Goal: Information Seeking & Learning: Check status

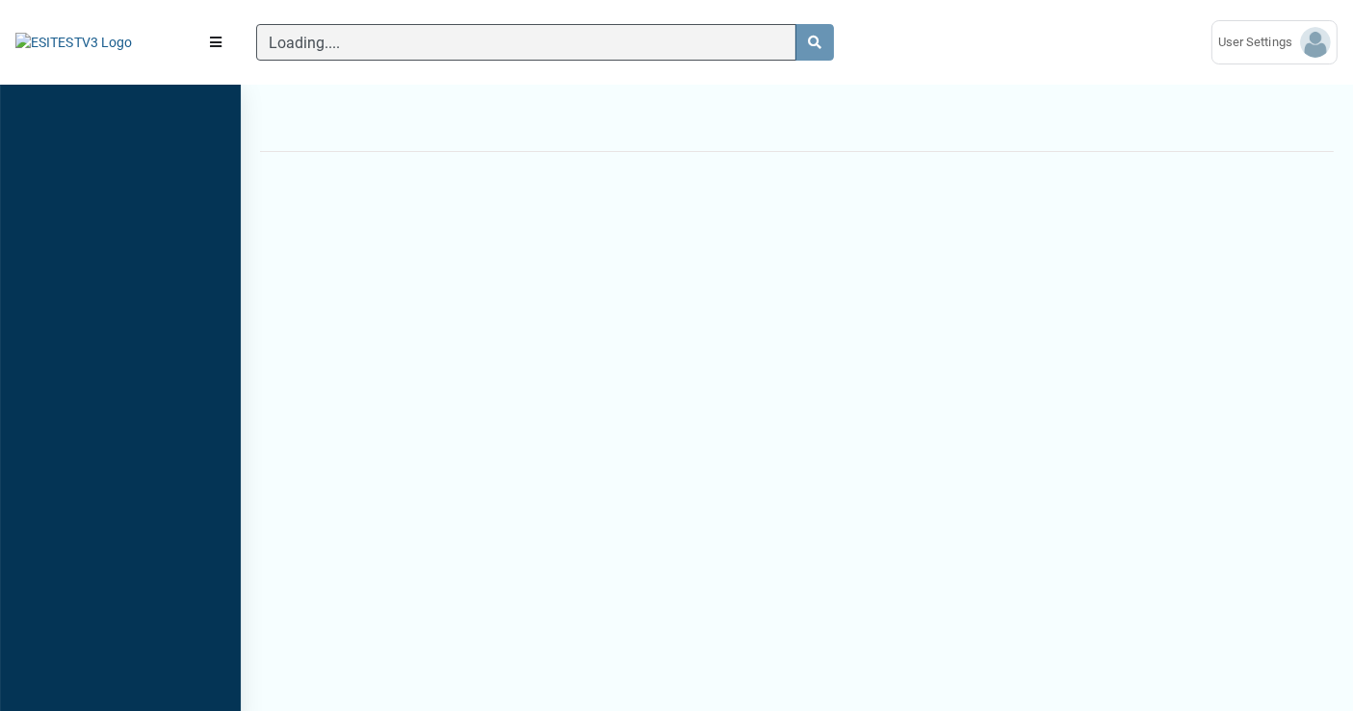
scroll to position [8, 0]
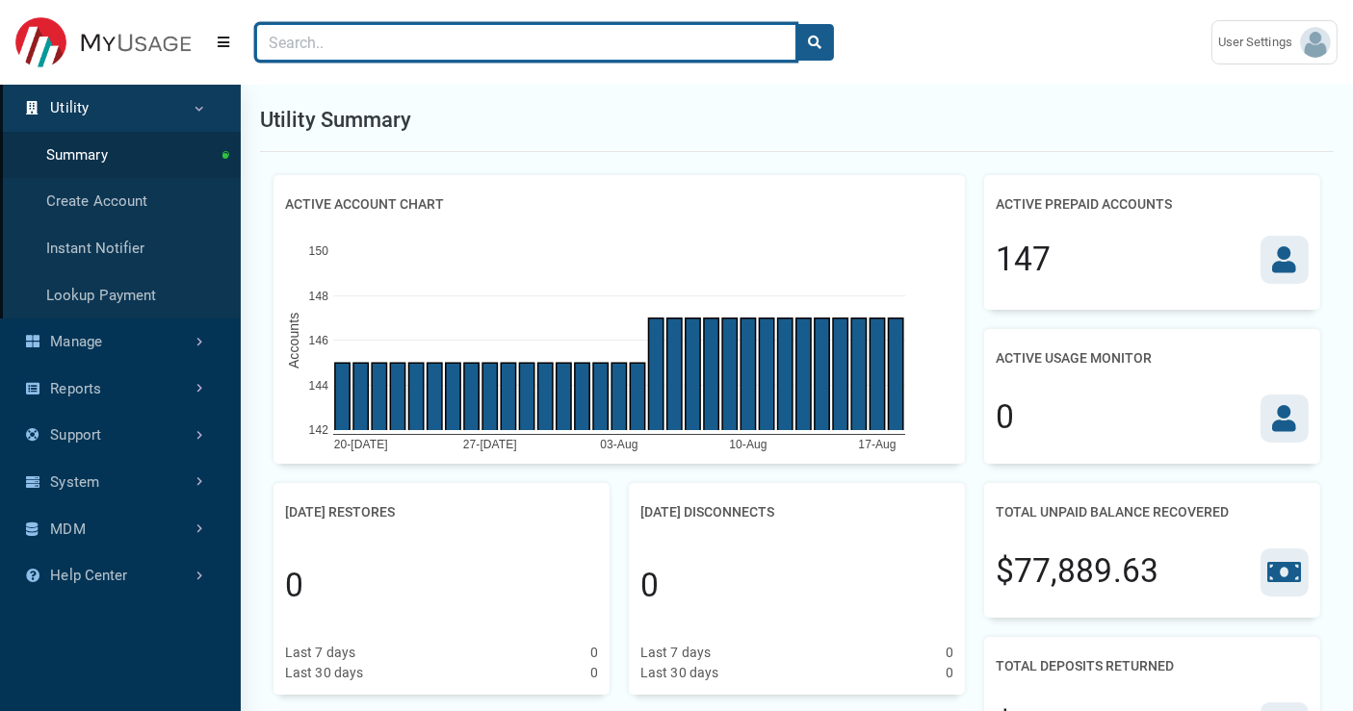
click at [690, 46] on input "Search" at bounding box center [526, 42] width 540 height 37
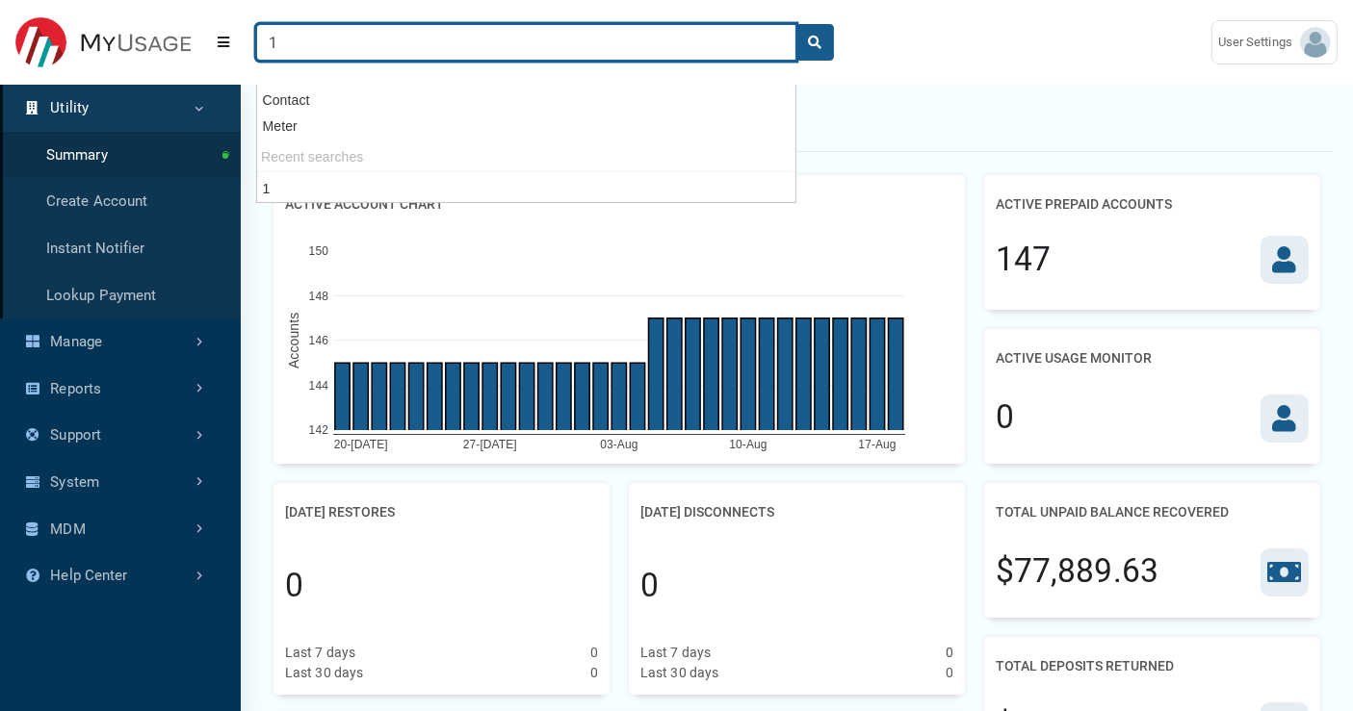
type input "1"
click at [795, 24] on button "search" at bounding box center [814, 42] width 39 height 37
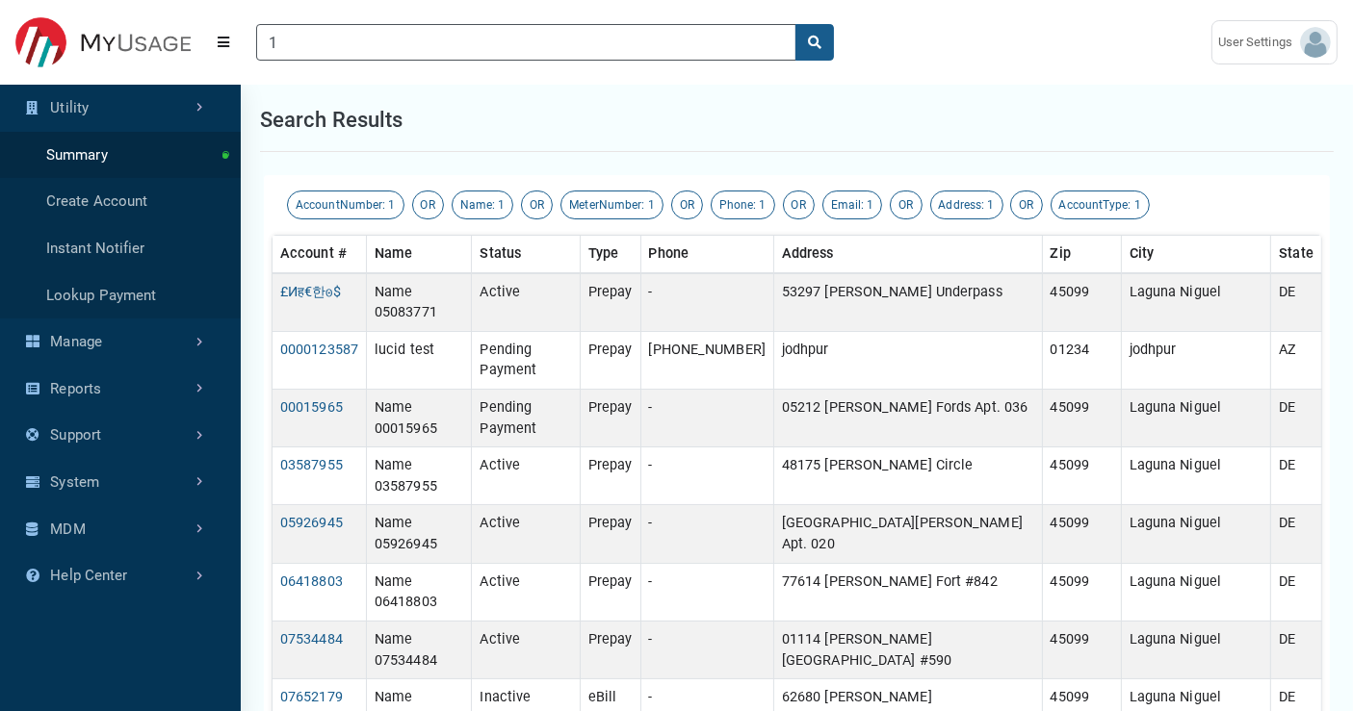
click at [966, 126] on div "Search results" at bounding box center [796, 121] width 1073 height 64
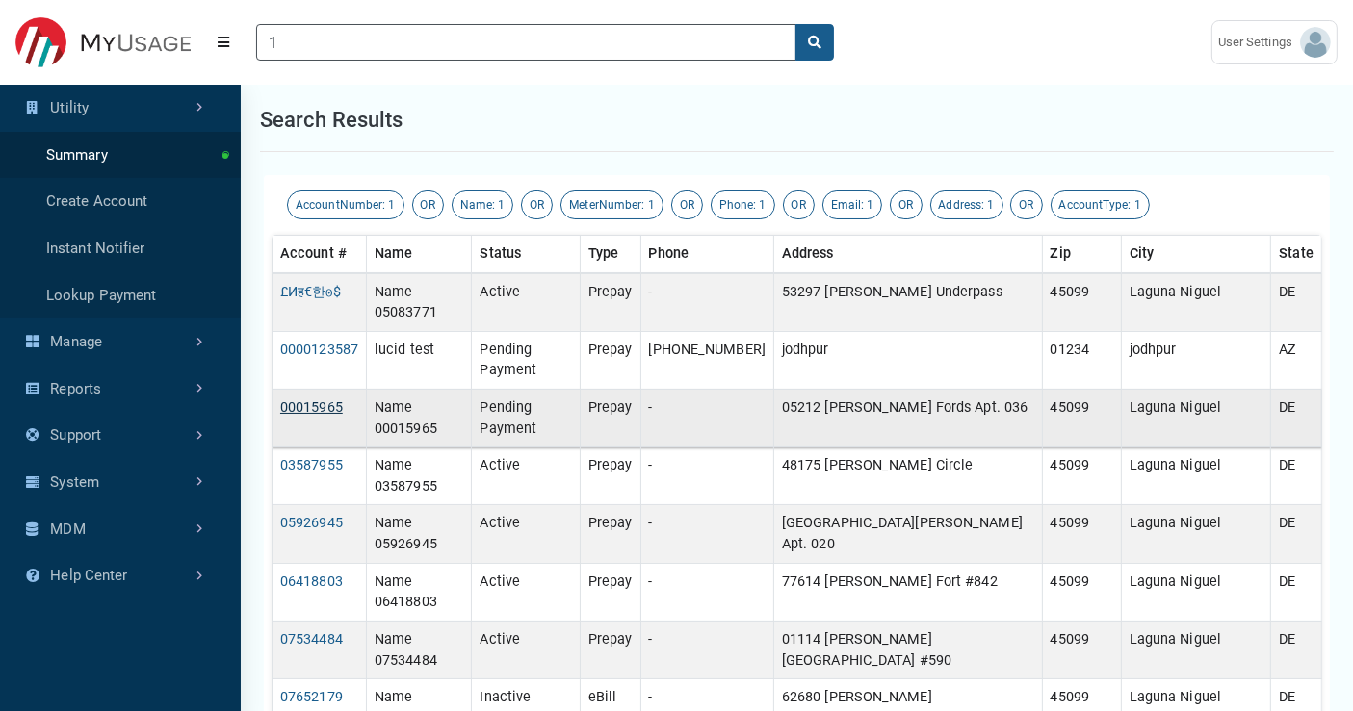
click at [314, 400] on link "00015965" at bounding box center [311, 408] width 63 height 16
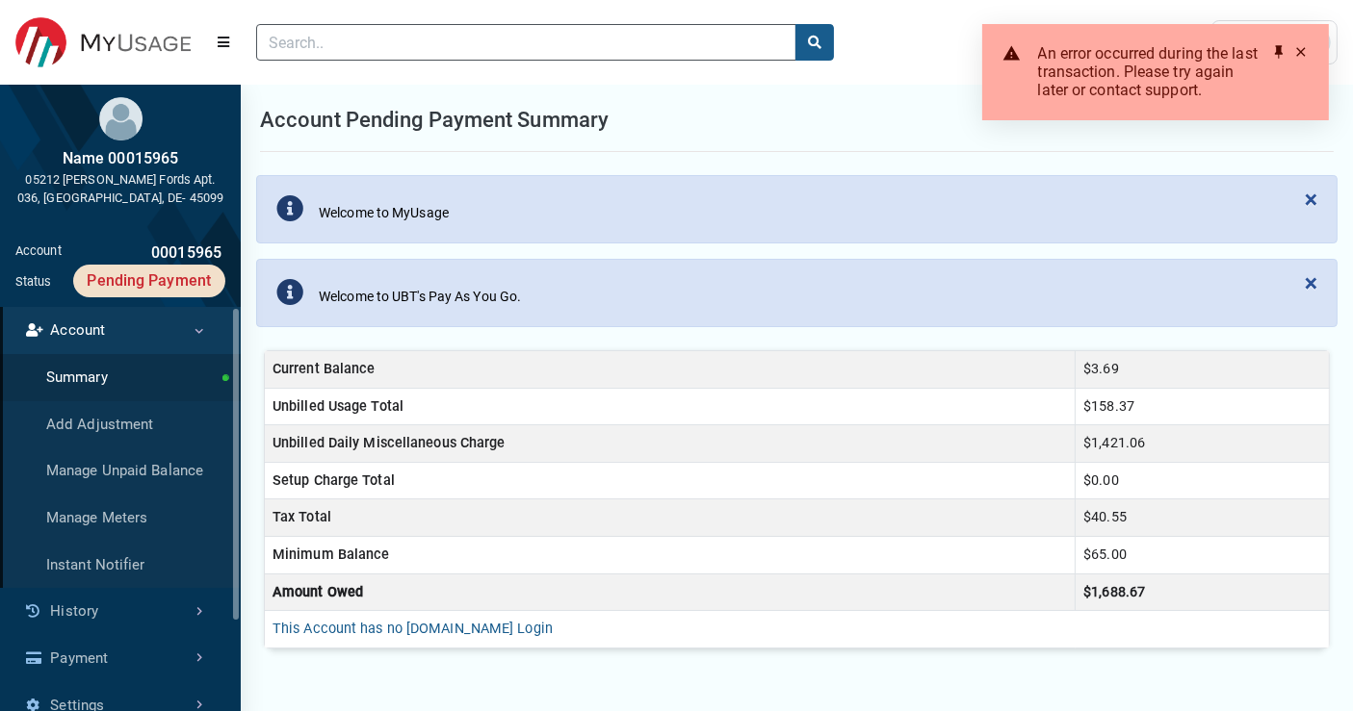
scroll to position [419, 241]
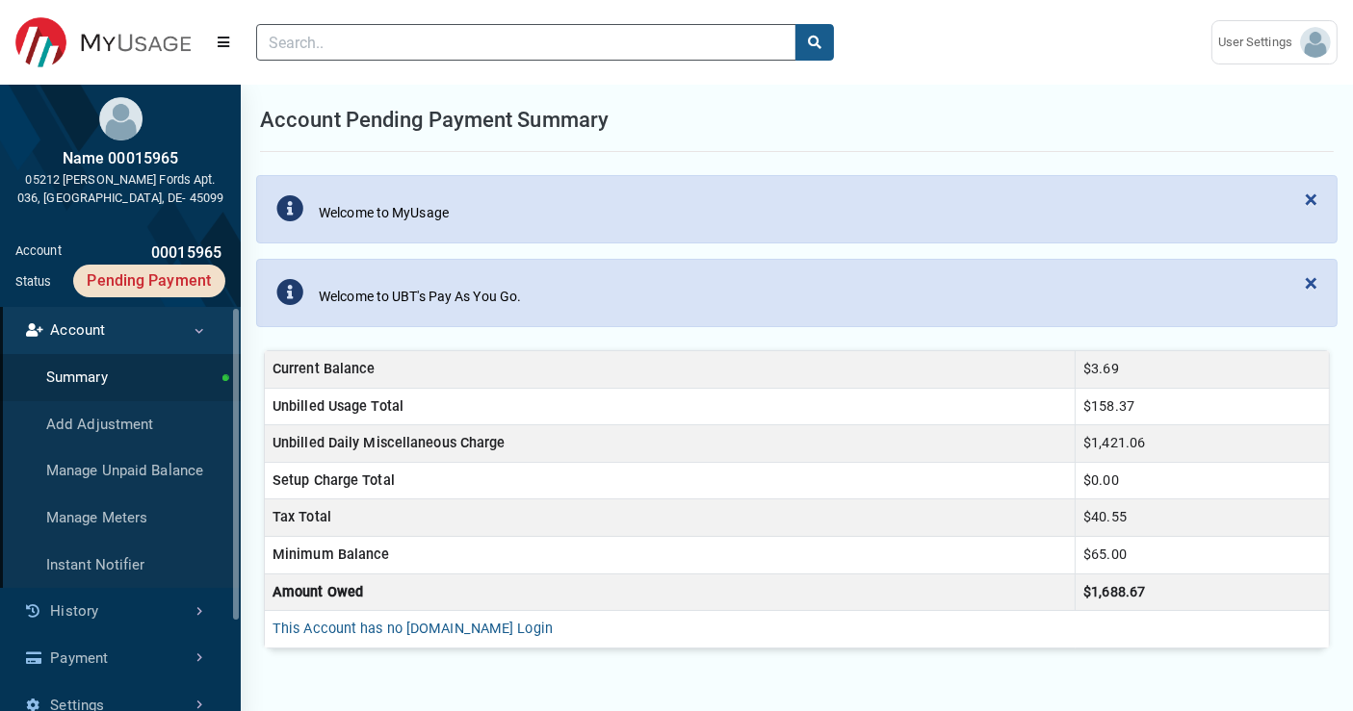
type input "1"
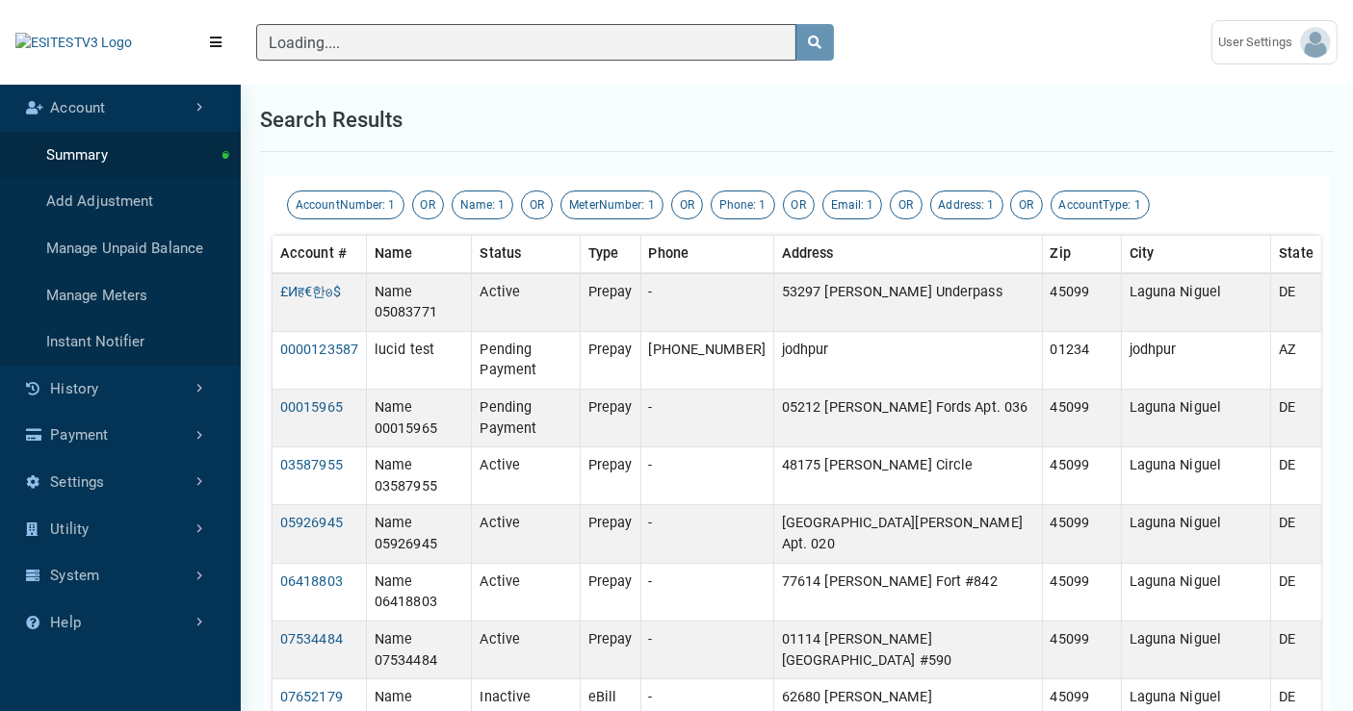
scroll to position [642, 241]
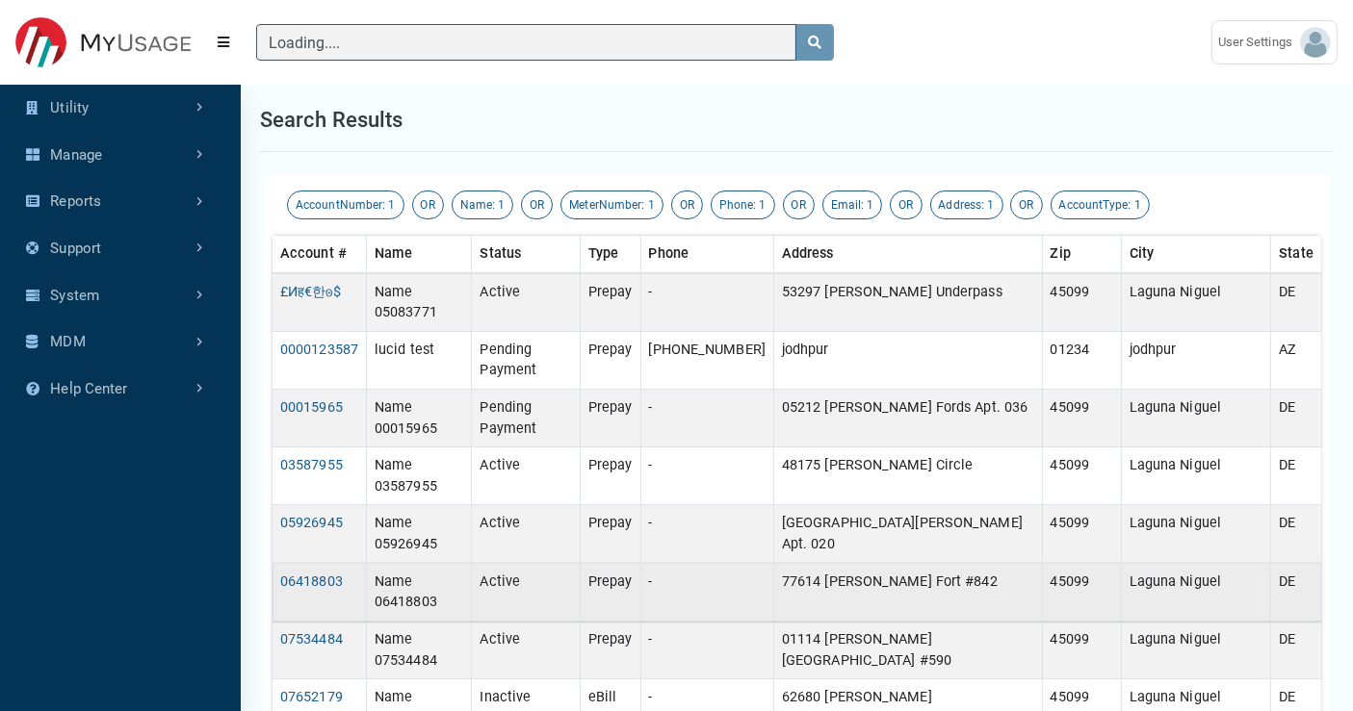
type input "1"
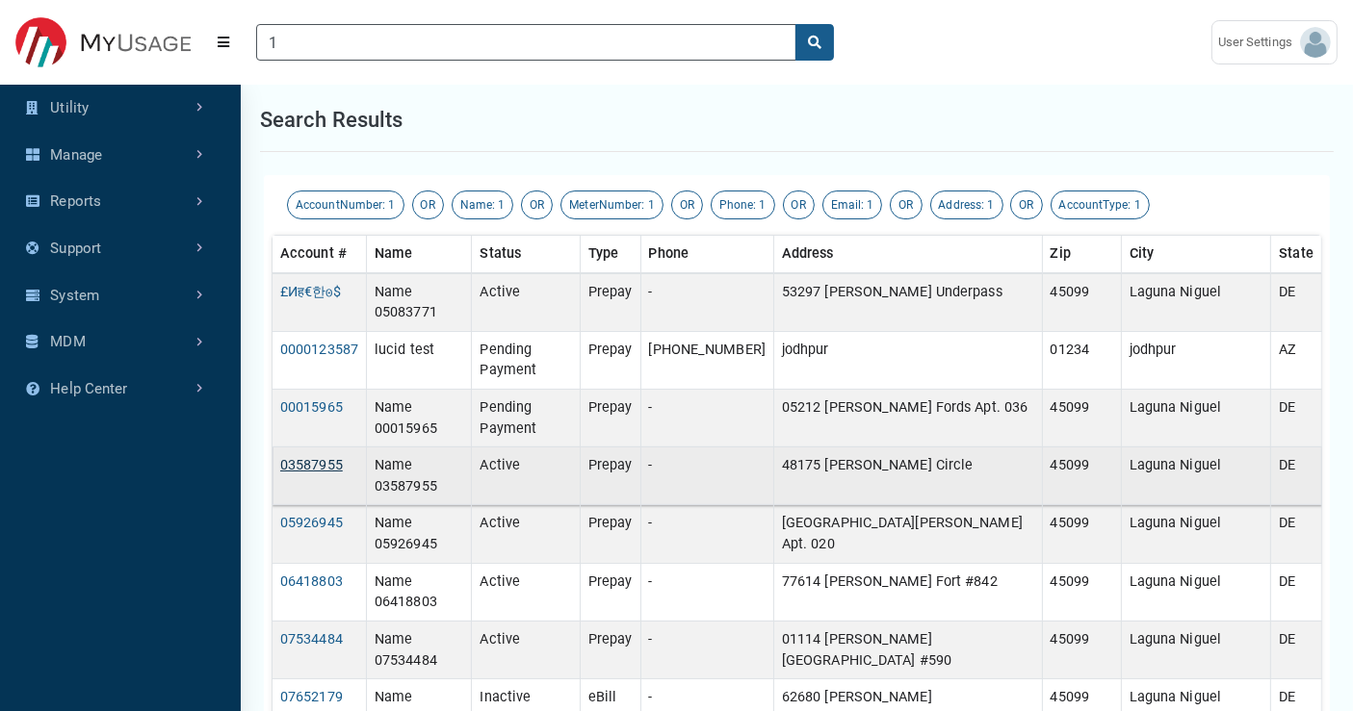
click at [327, 457] on link "03587955" at bounding box center [311, 465] width 63 height 16
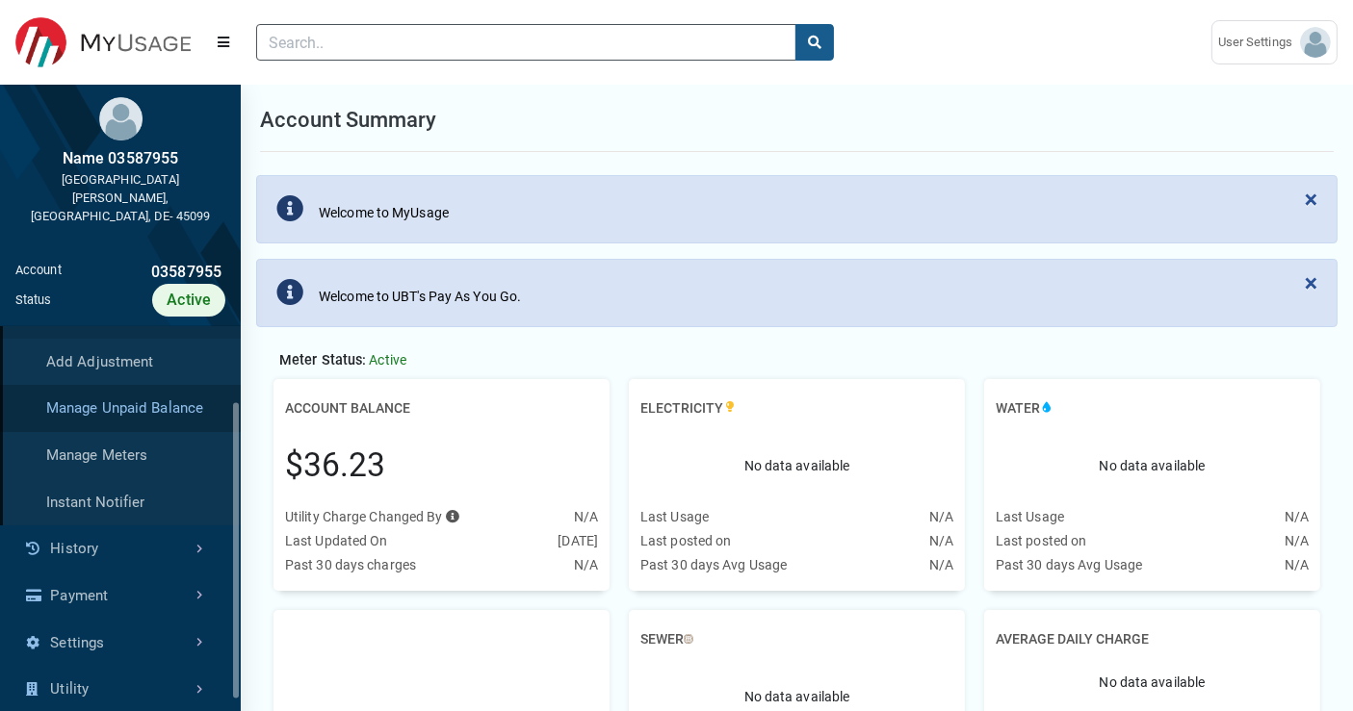
scroll to position [100, 0]
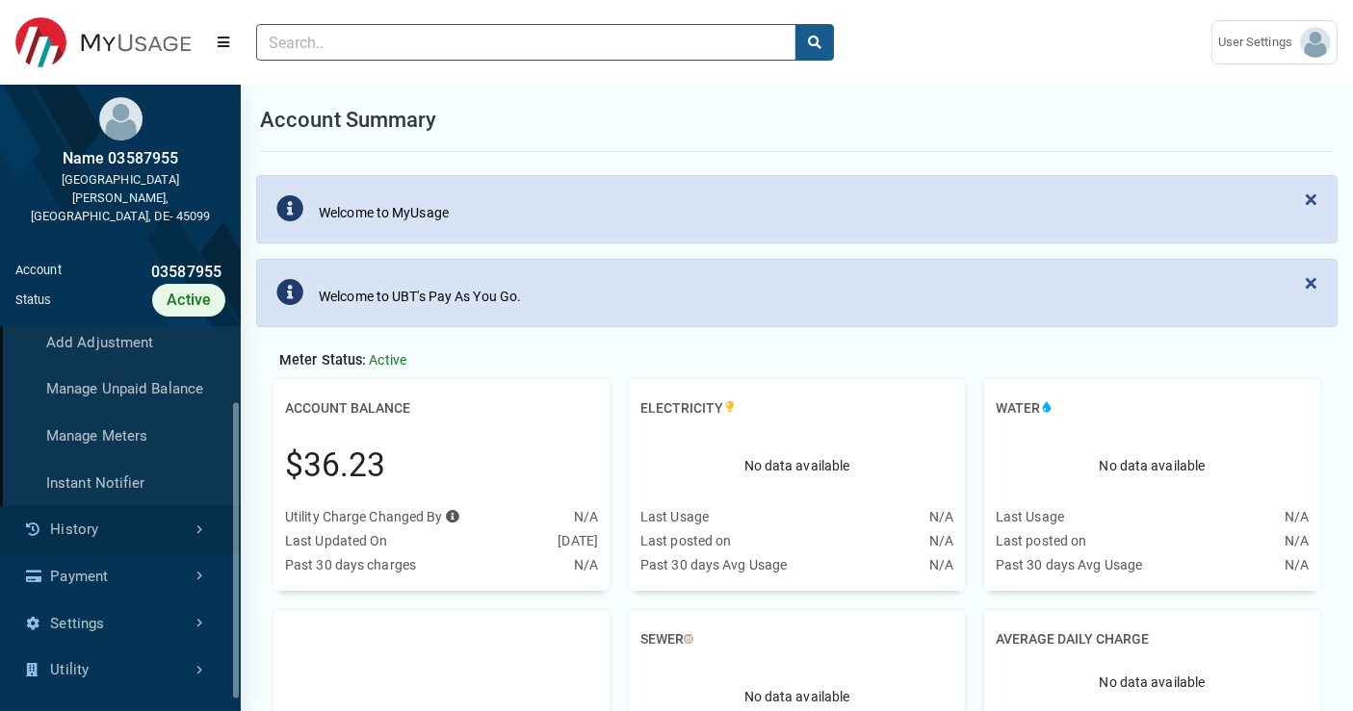
click at [159, 506] on link "History" at bounding box center [120, 529] width 241 height 47
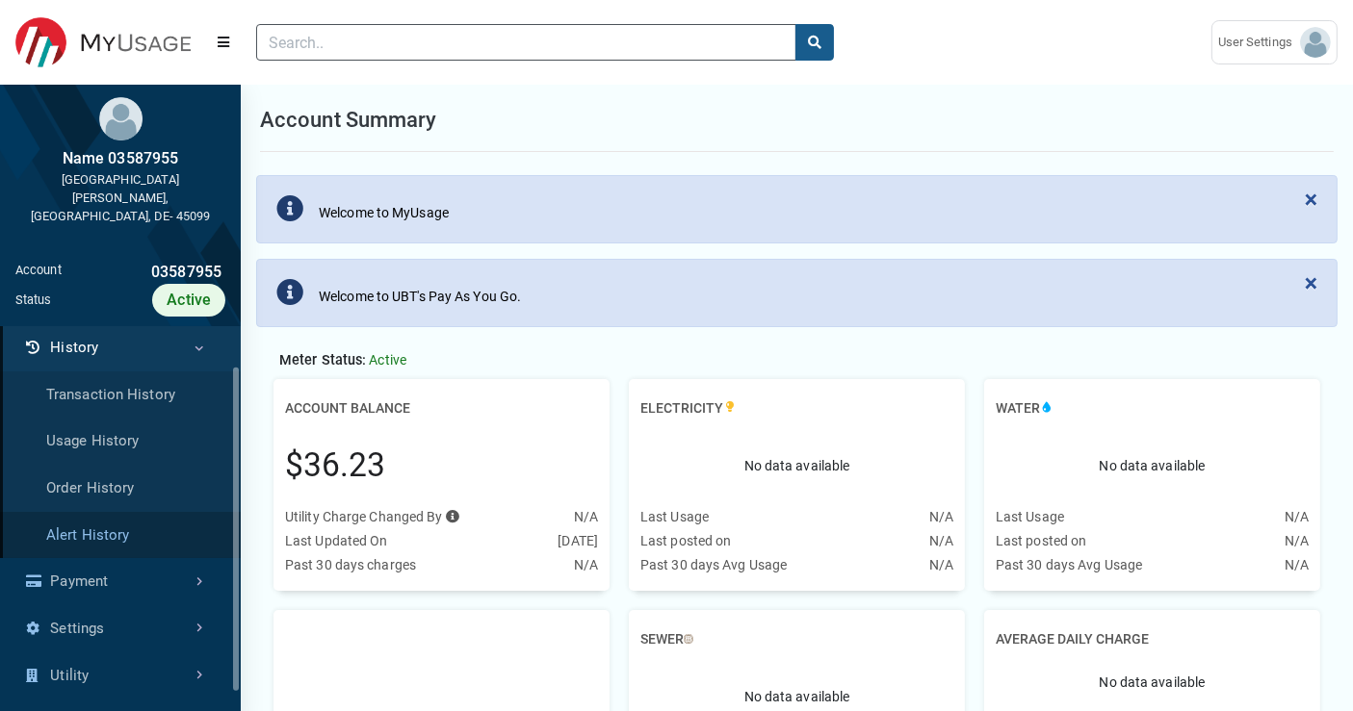
scroll to position [51, 0]
click at [159, 555] on link "Payment" at bounding box center [120, 578] width 241 height 47
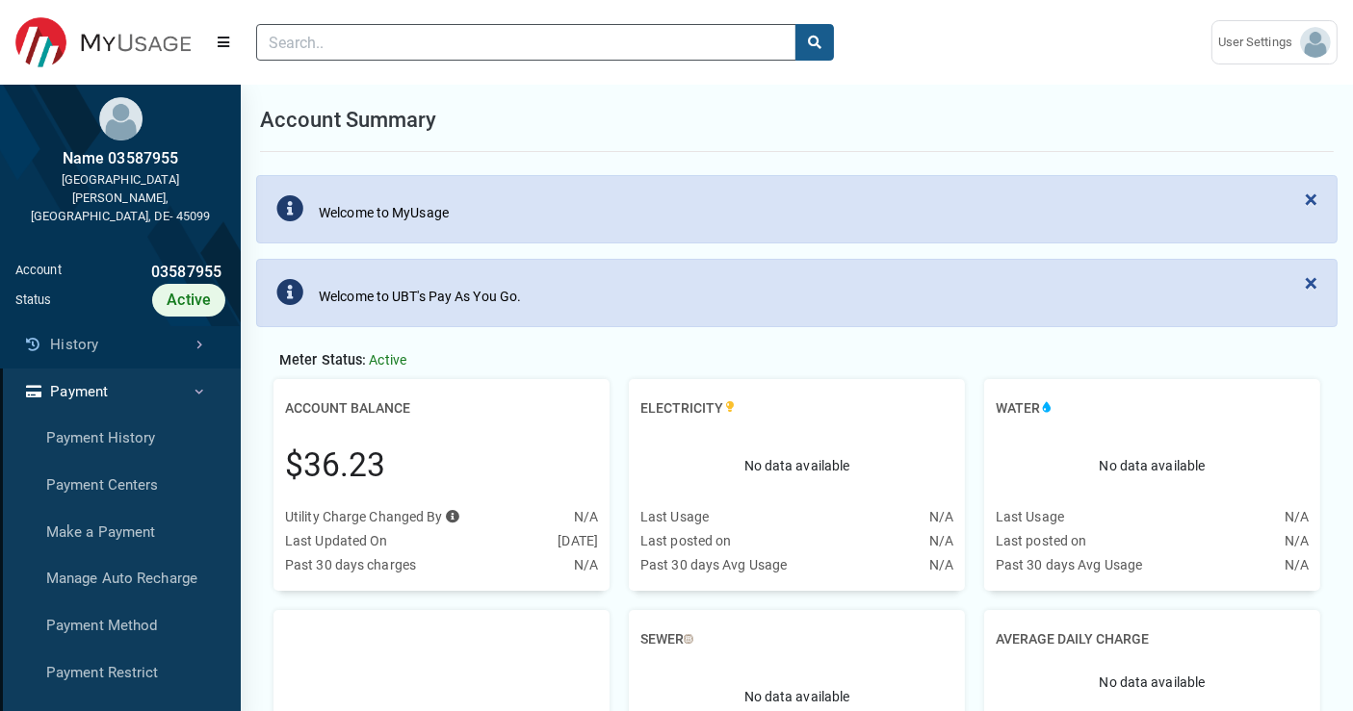
scroll to position [0, 0]
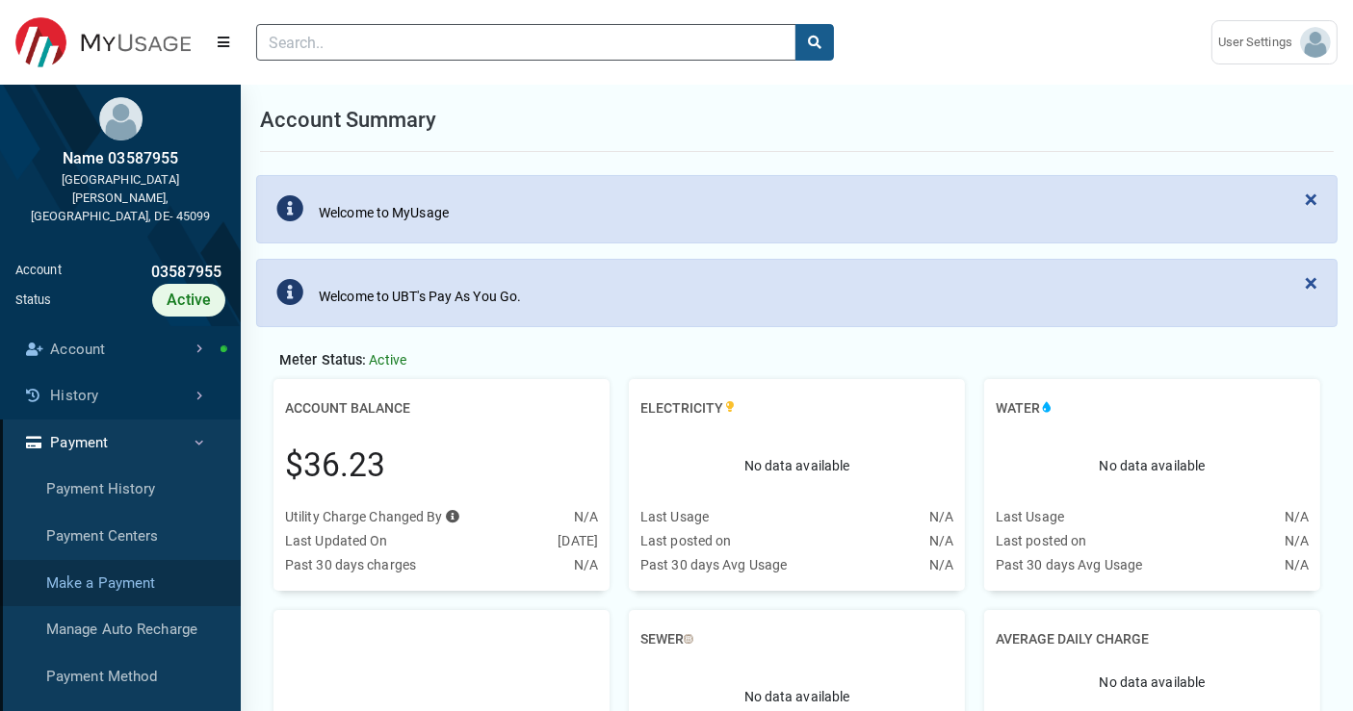
click at [159, 550] on ul "Account Summary Add Adjustment Manage Unpaid Balance Manage Meters Instant Noti…" at bounding box center [120, 654] width 241 height 656
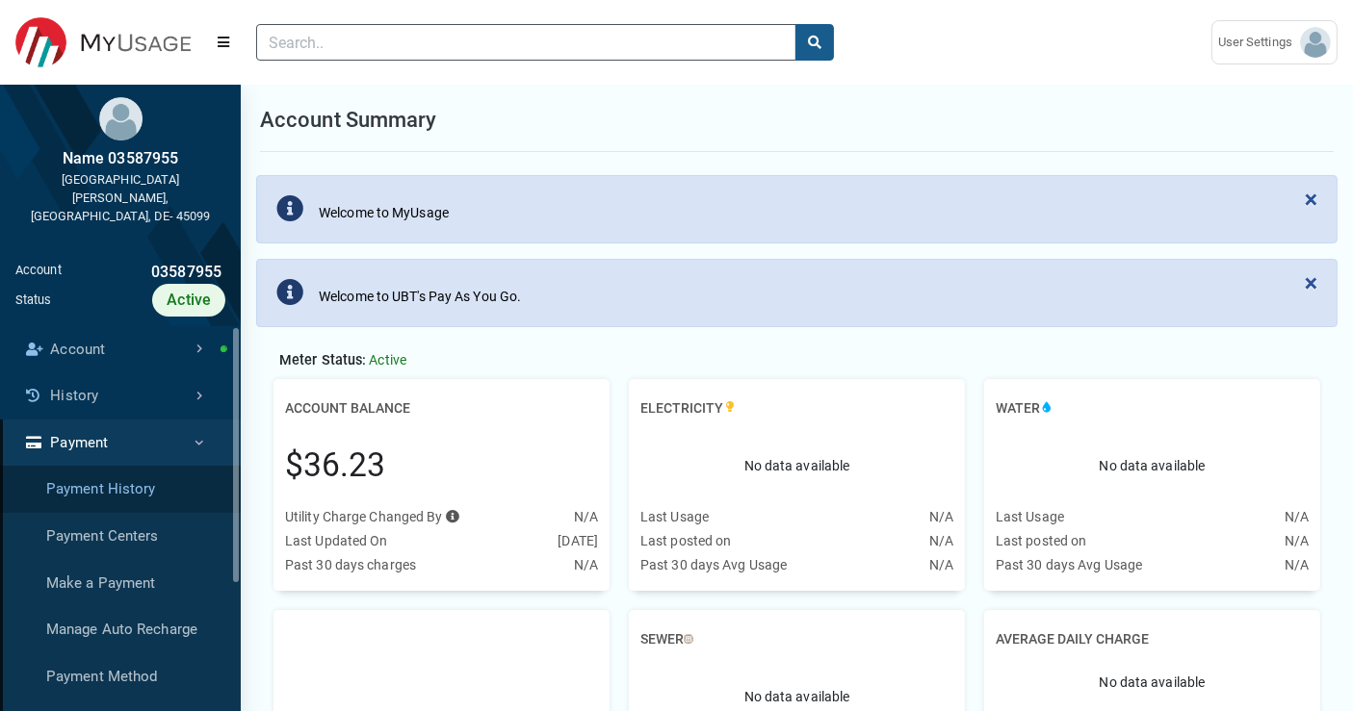
click at [136, 472] on link "Payment History" at bounding box center [120, 489] width 241 height 47
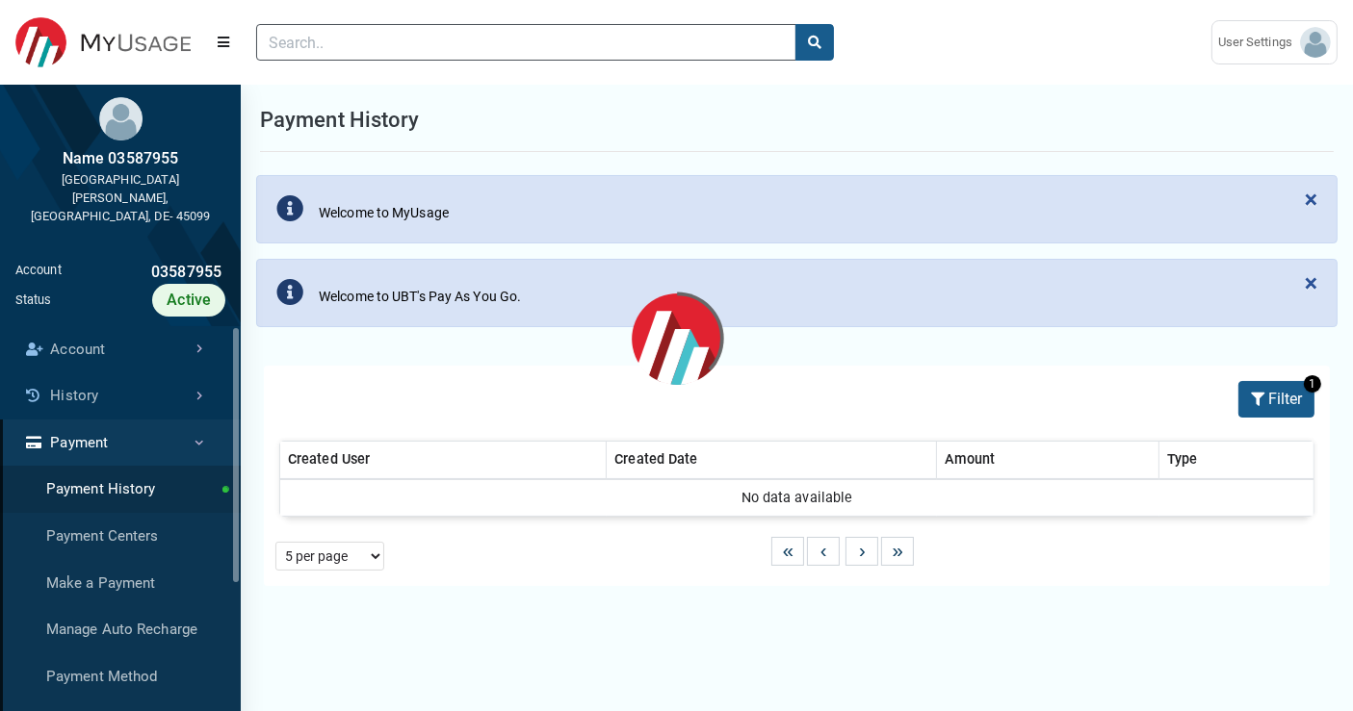
select select "25 per page"
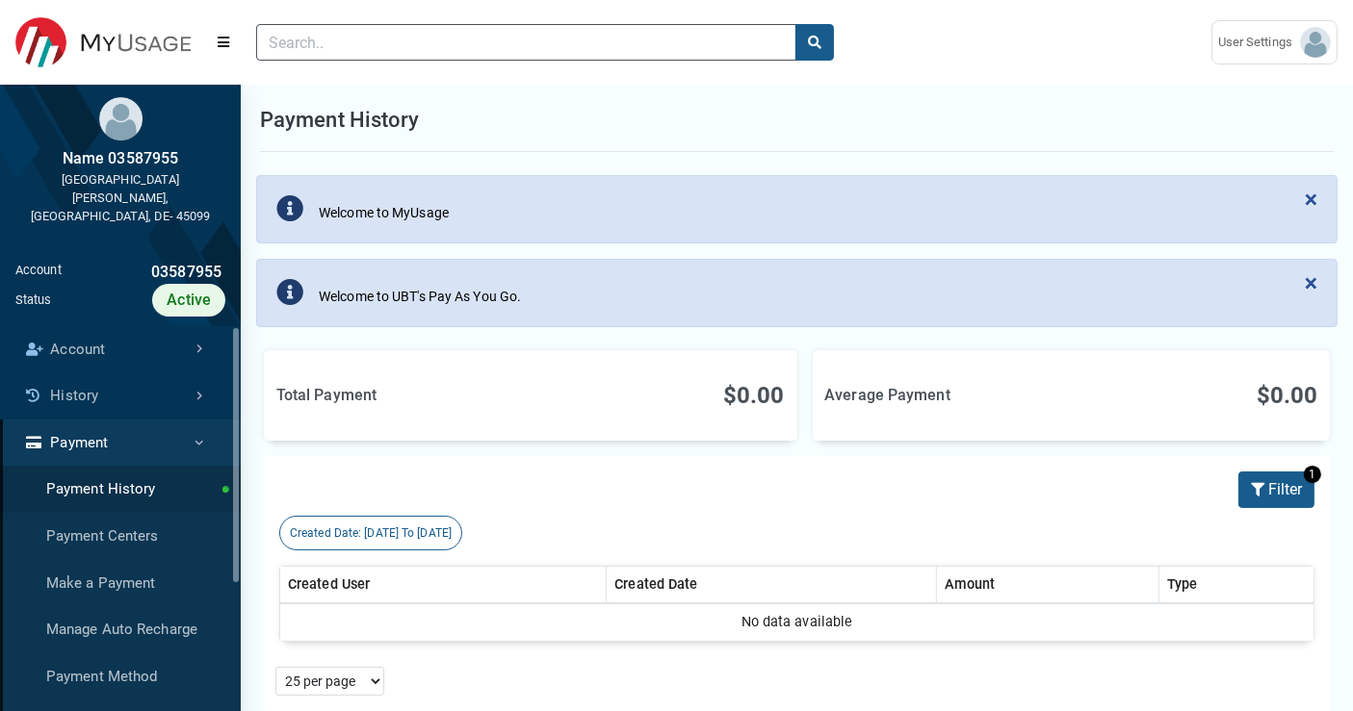
click at [1255, 411] on div "$0.00" at bounding box center [1210, 395] width 214 height 35
click at [1278, 493] on button "Filter" at bounding box center [1276, 490] width 76 height 37
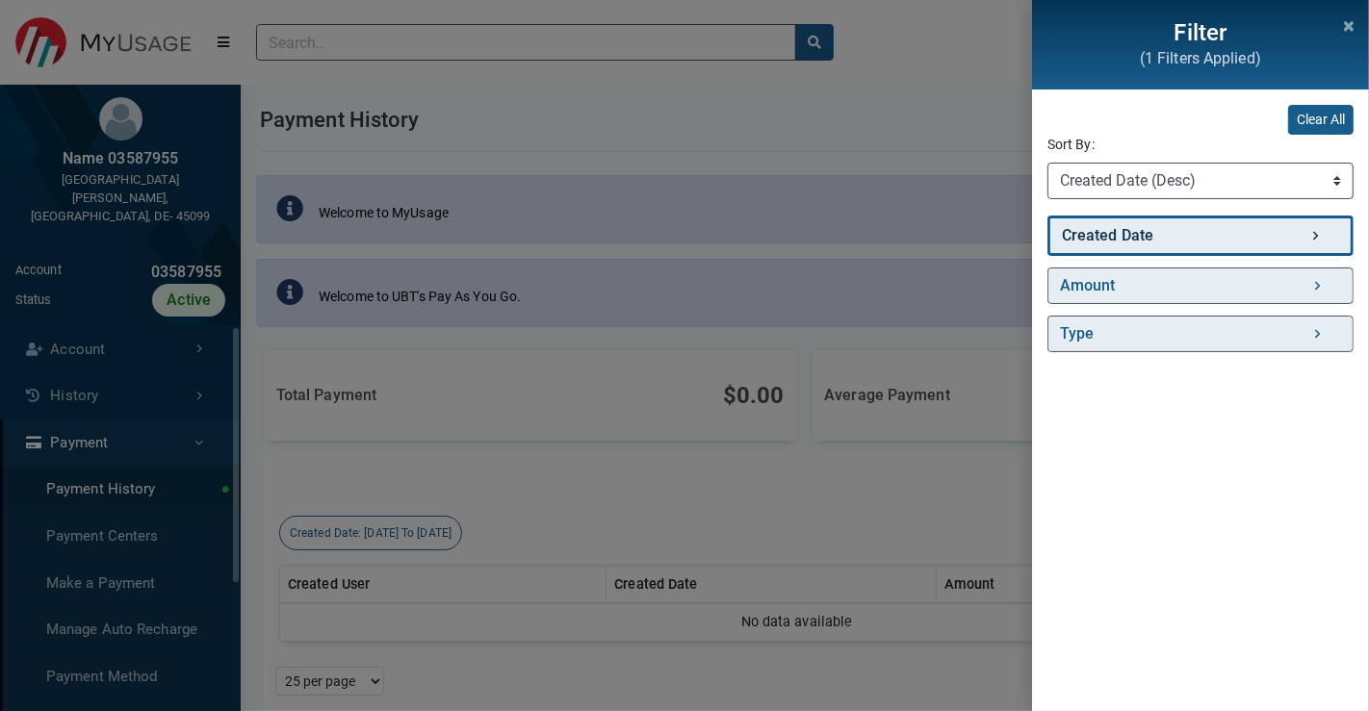
click at [1207, 237] on link "Created Date" at bounding box center [1200, 236] width 306 height 40
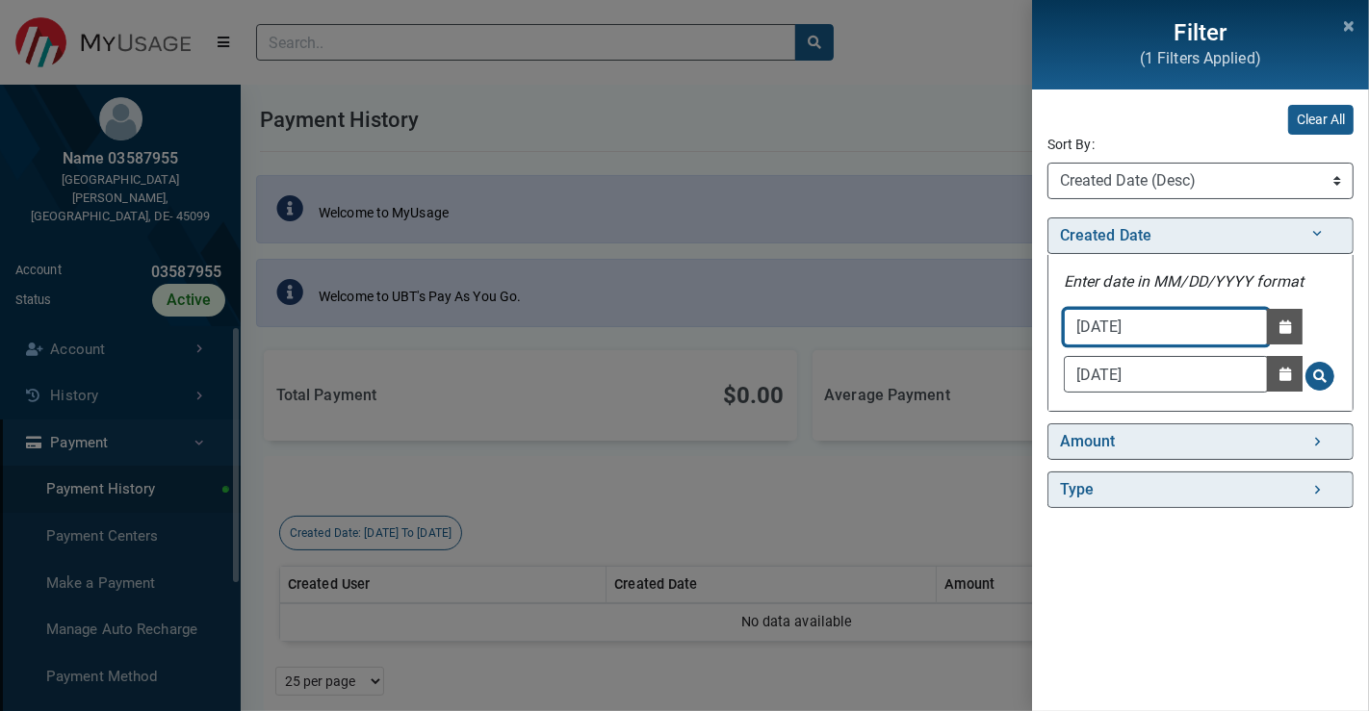
click at [1194, 325] on input "[DATE]" at bounding box center [1166, 327] width 205 height 37
type input "[DATE]"
click at [1325, 379] on span "Search for Created Date - Clicking on this button will update the content on th…" at bounding box center [1319, 376] width 13 height 13
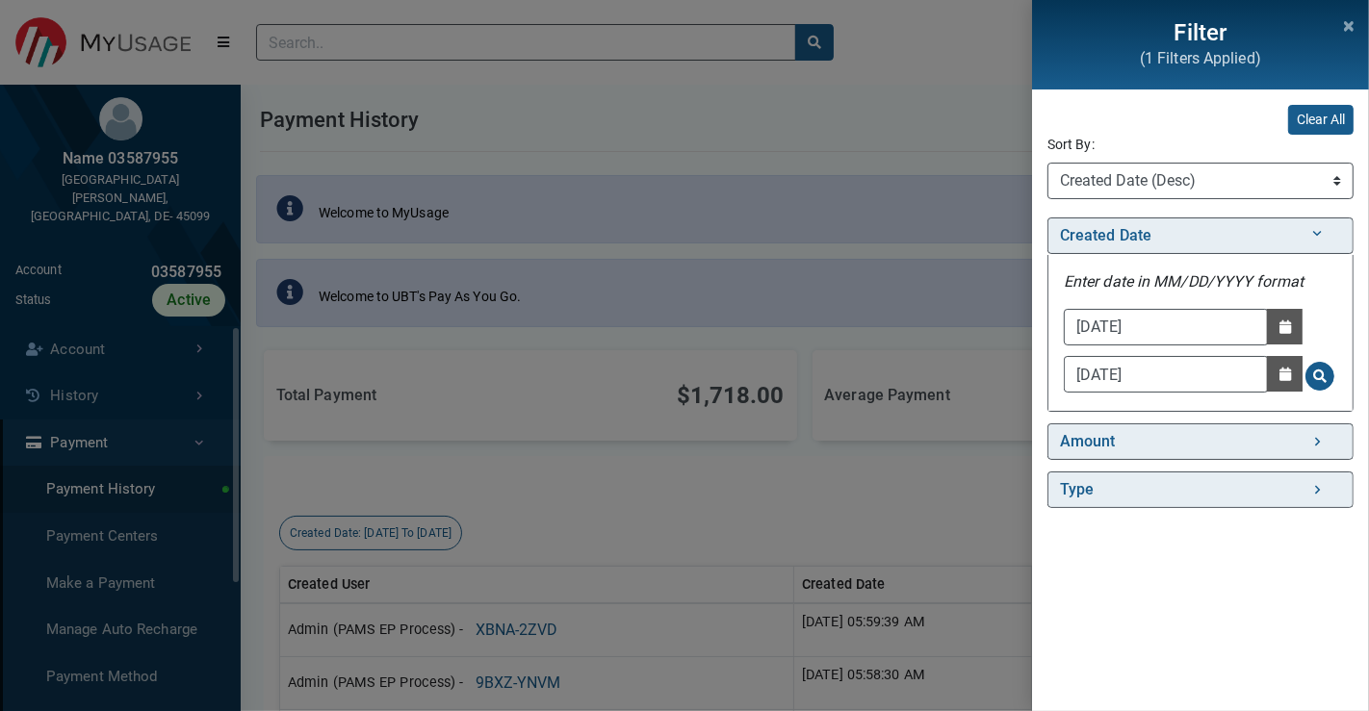
click at [805, 508] on div "Filter (1 Filters Applied) Clear All Sort By: Sort By Created Date (Asc) Create…" at bounding box center [684, 355] width 1369 height 711
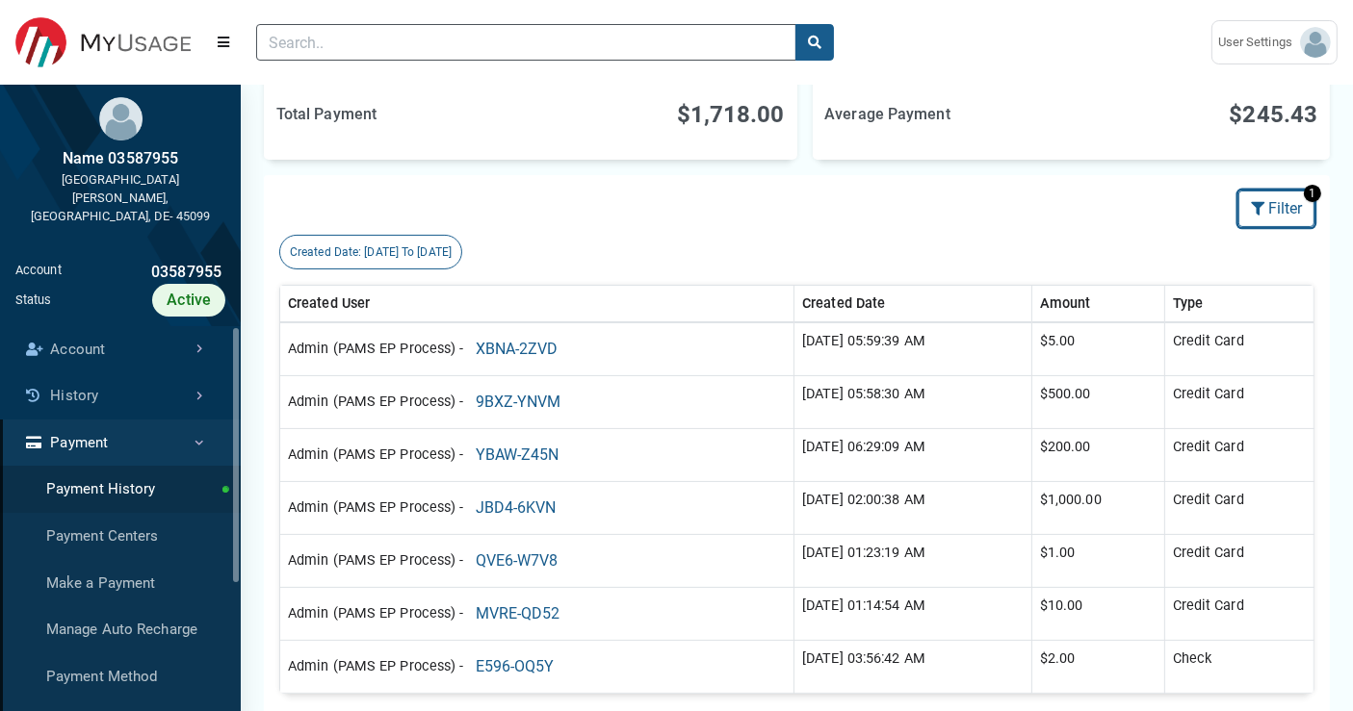
scroll to position [279, 0]
click at [528, 344] on button "XBNA-2ZVD" at bounding box center [517, 351] width 107 height 37
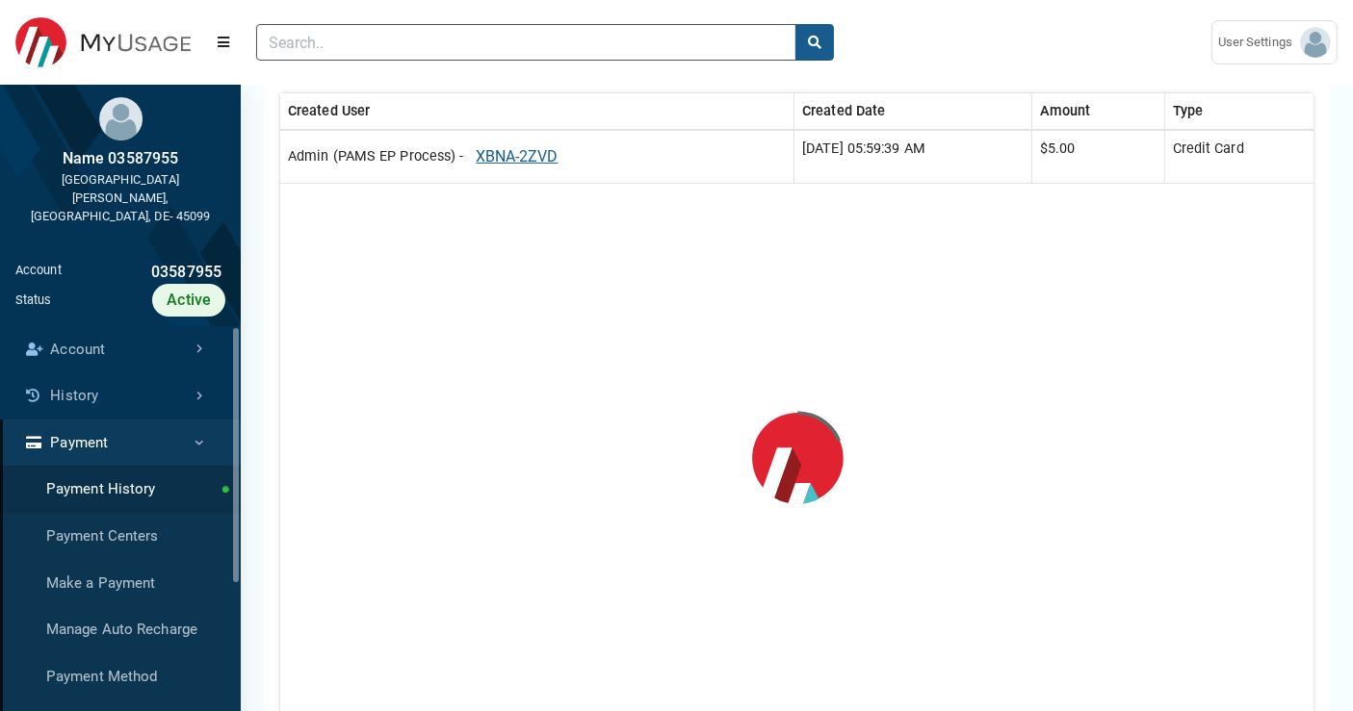
scroll to position [475, 0]
click at [1333, 402] on div "Total Payment $1,718.00 Average Payment $245.43 1 Filter Filter (1 Filters Appl…" at bounding box center [797, 520] width 1112 height 1297
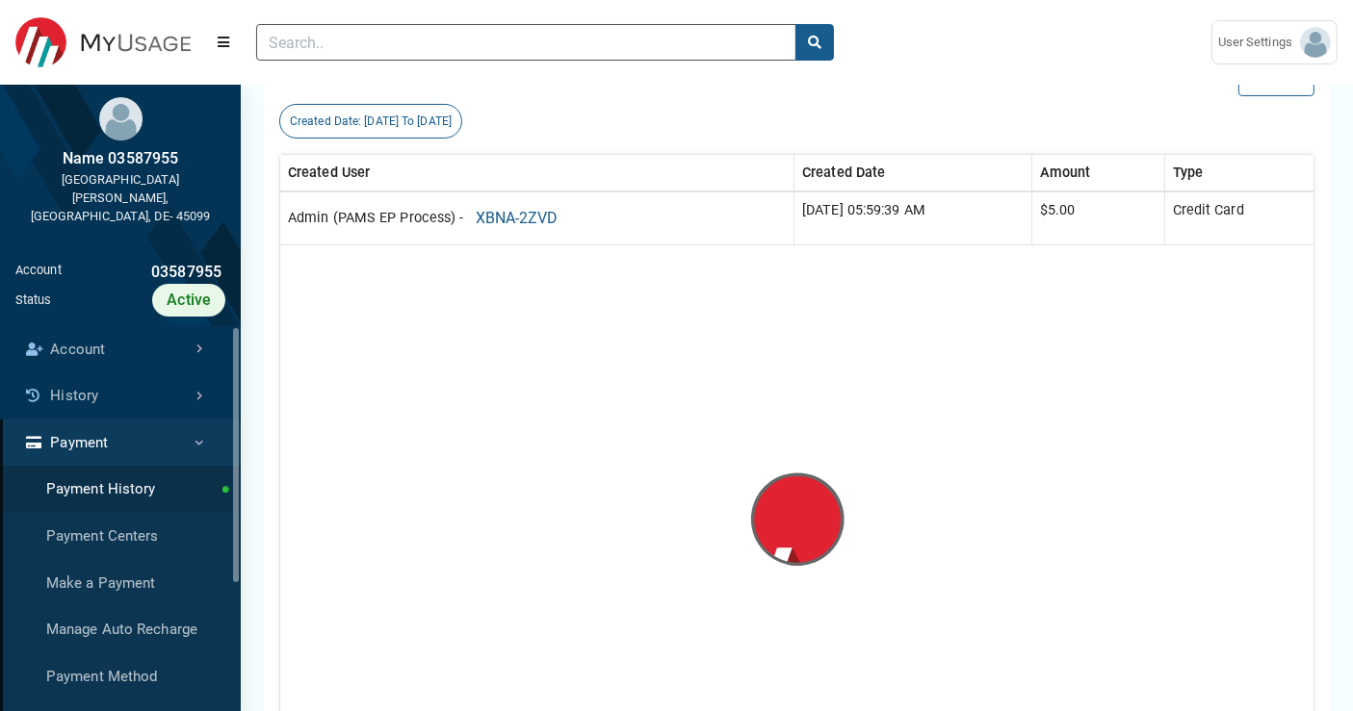
scroll to position [428, 0]
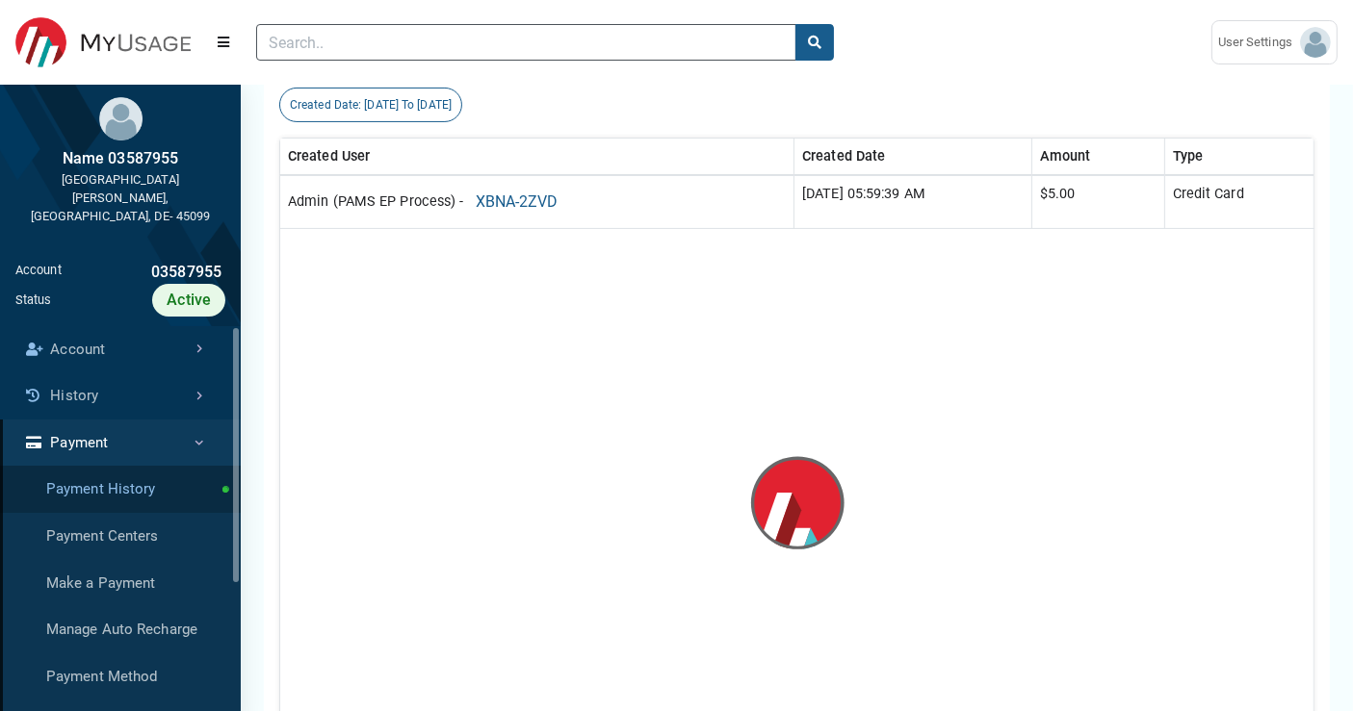
click at [158, 466] on link "Payment History" at bounding box center [120, 489] width 241 height 47
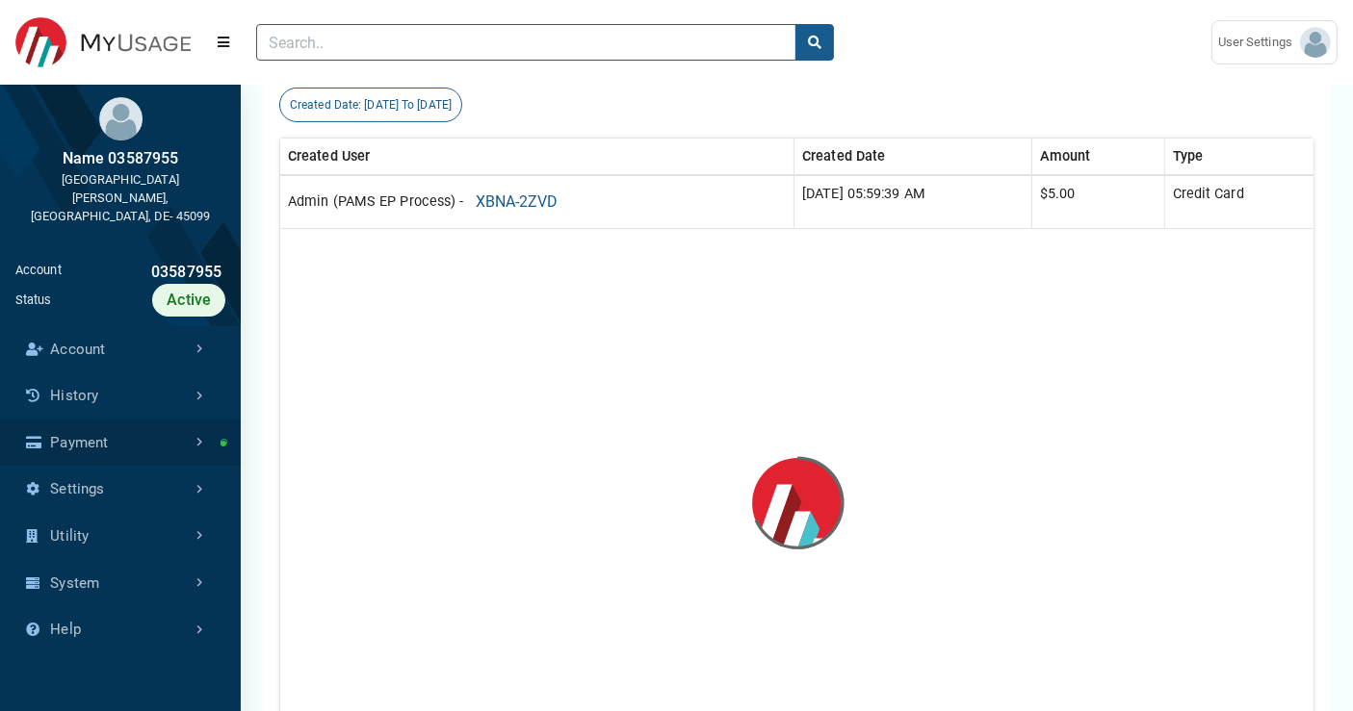
click at [171, 425] on link "Payment" at bounding box center [120, 443] width 241 height 47
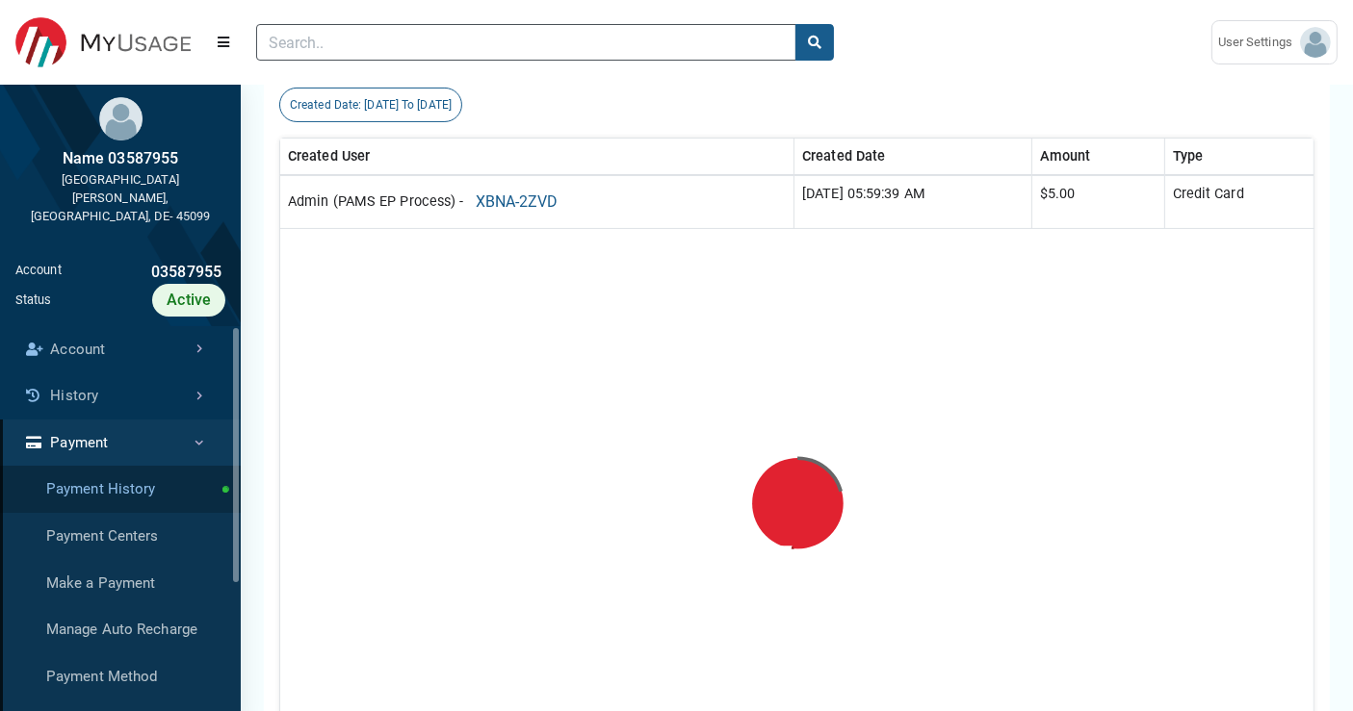
click at [127, 472] on link "Payment History" at bounding box center [120, 489] width 241 height 47
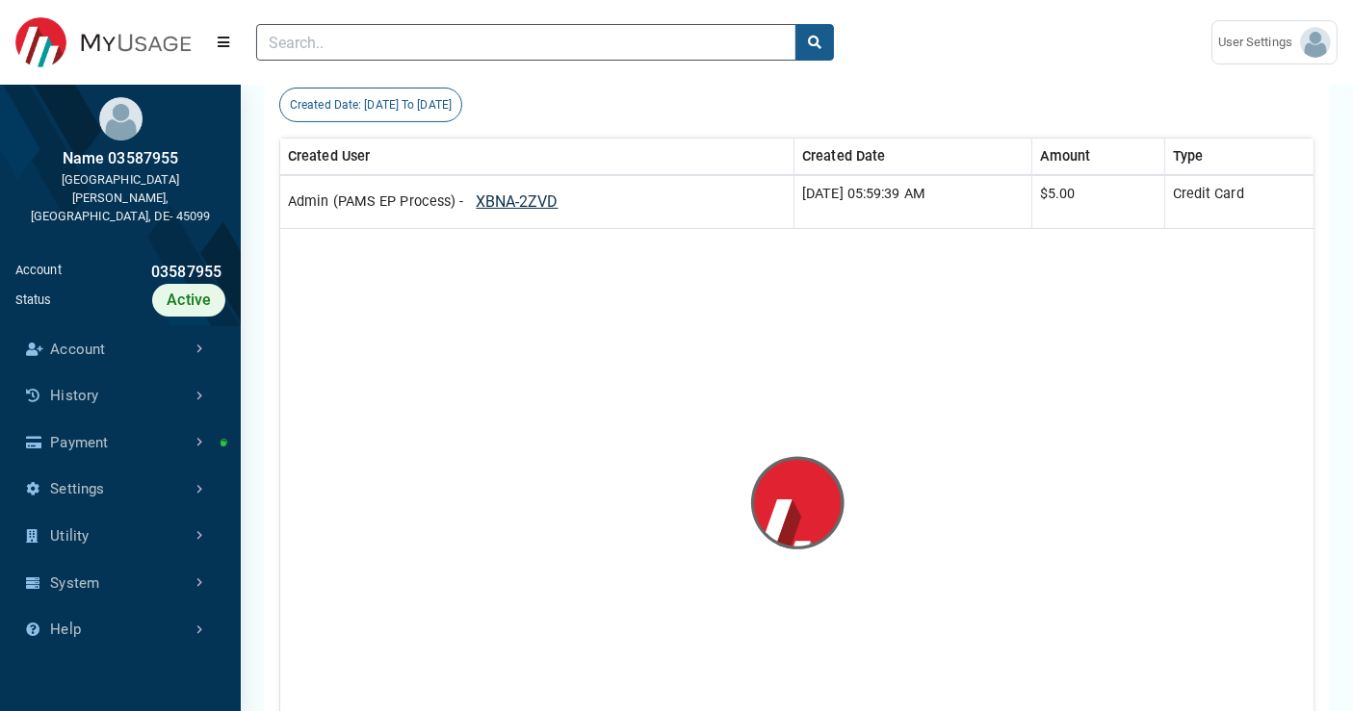
click at [522, 202] on button "XBNA-2ZVD" at bounding box center [517, 202] width 107 height 37
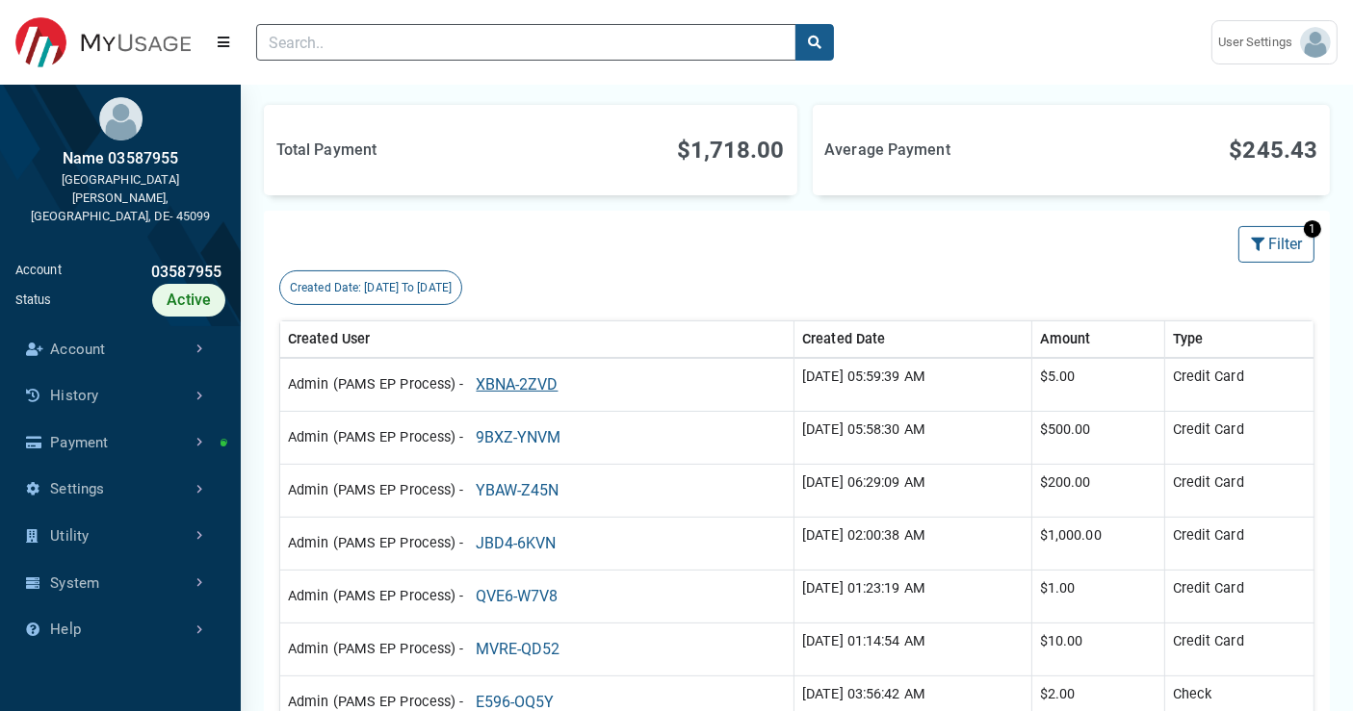
scroll to position [247, 0]
click at [198, 428] on link "Payment" at bounding box center [120, 443] width 241 height 47
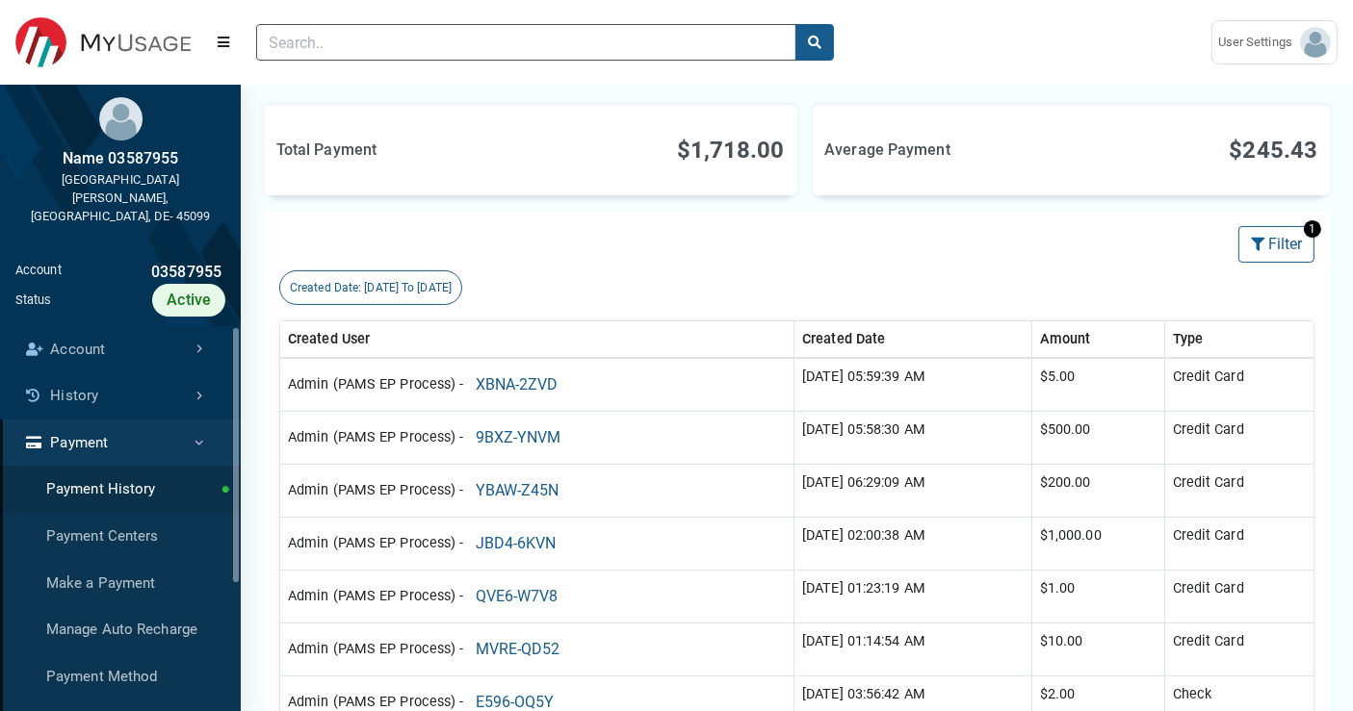
scroll to position [222, 0]
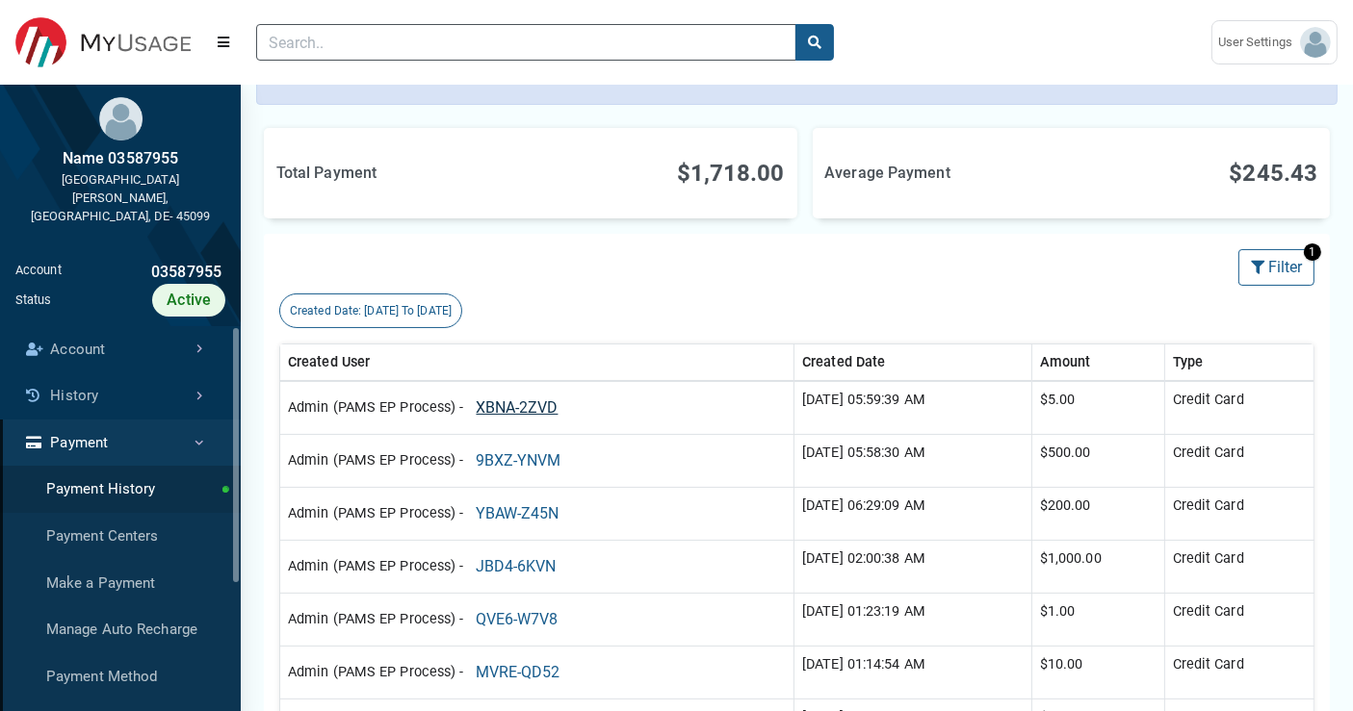
click at [546, 402] on button "XBNA-2ZVD" at bounding box center [517, 408] width 107 height 37
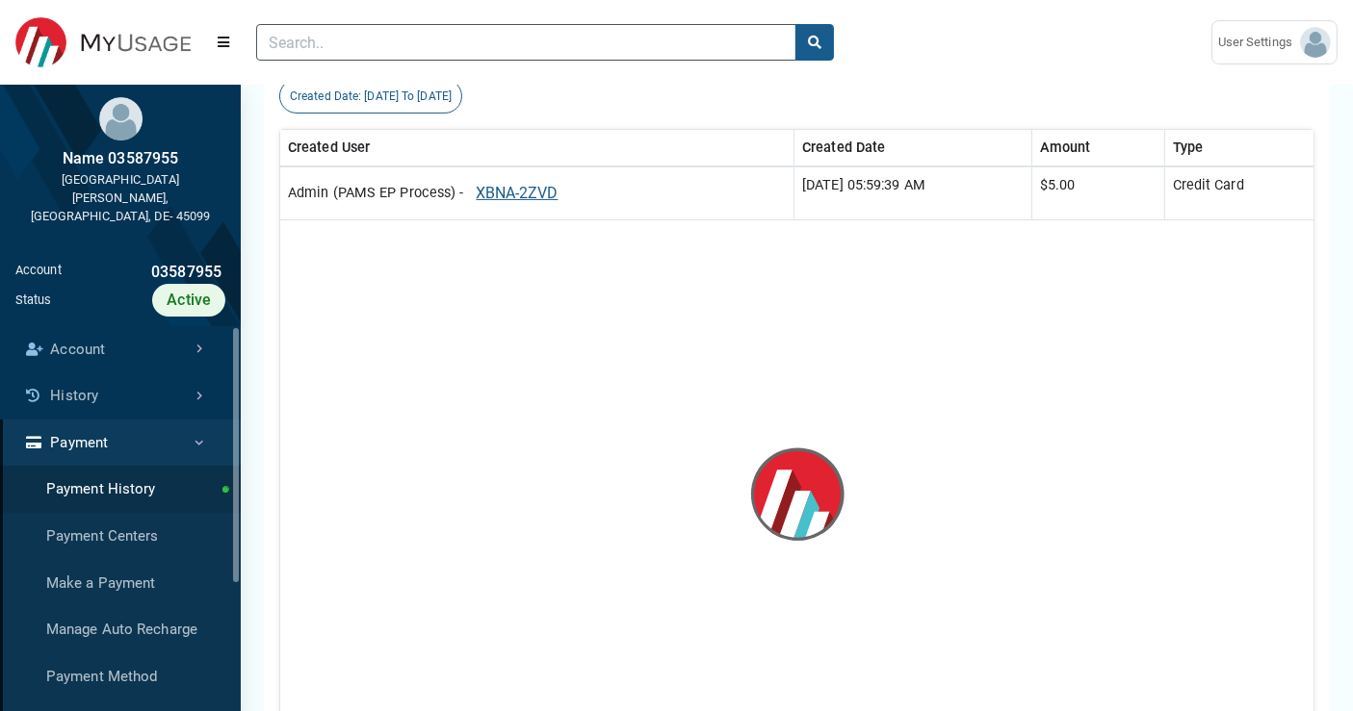
scroll to position [438, 0]
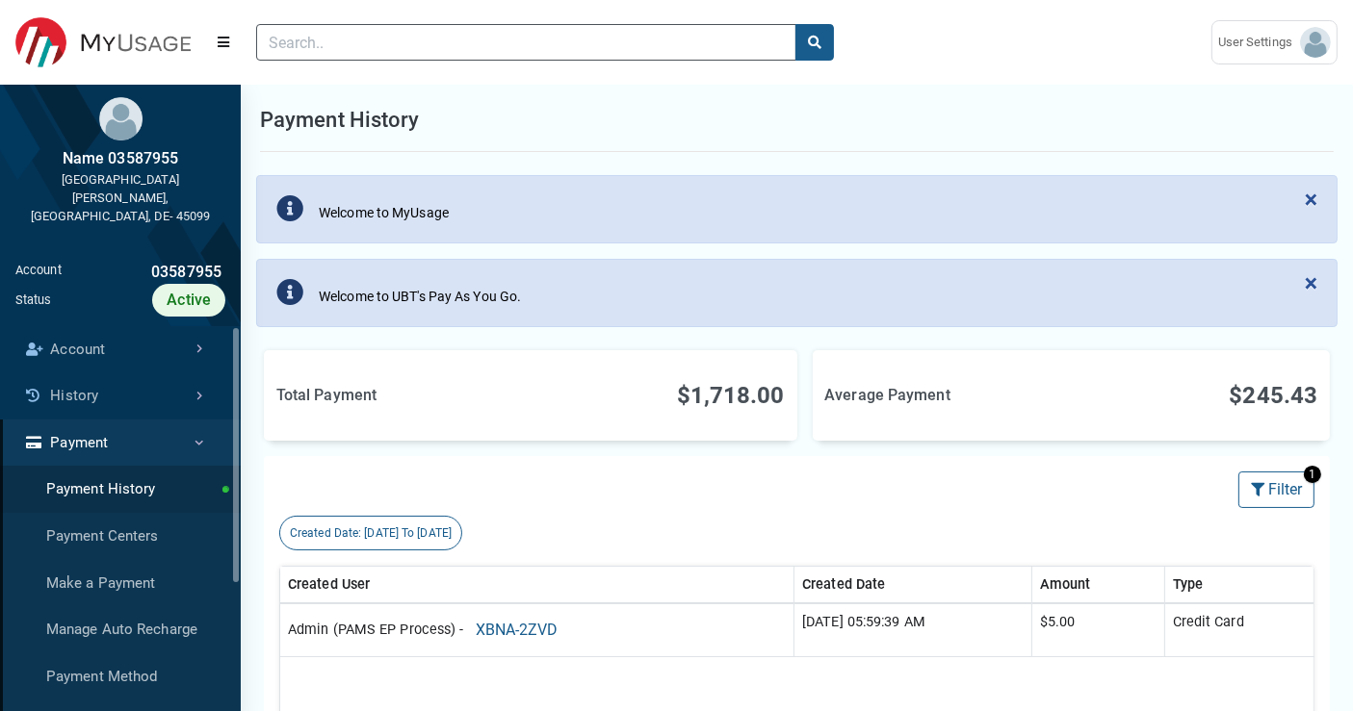
type input "1"
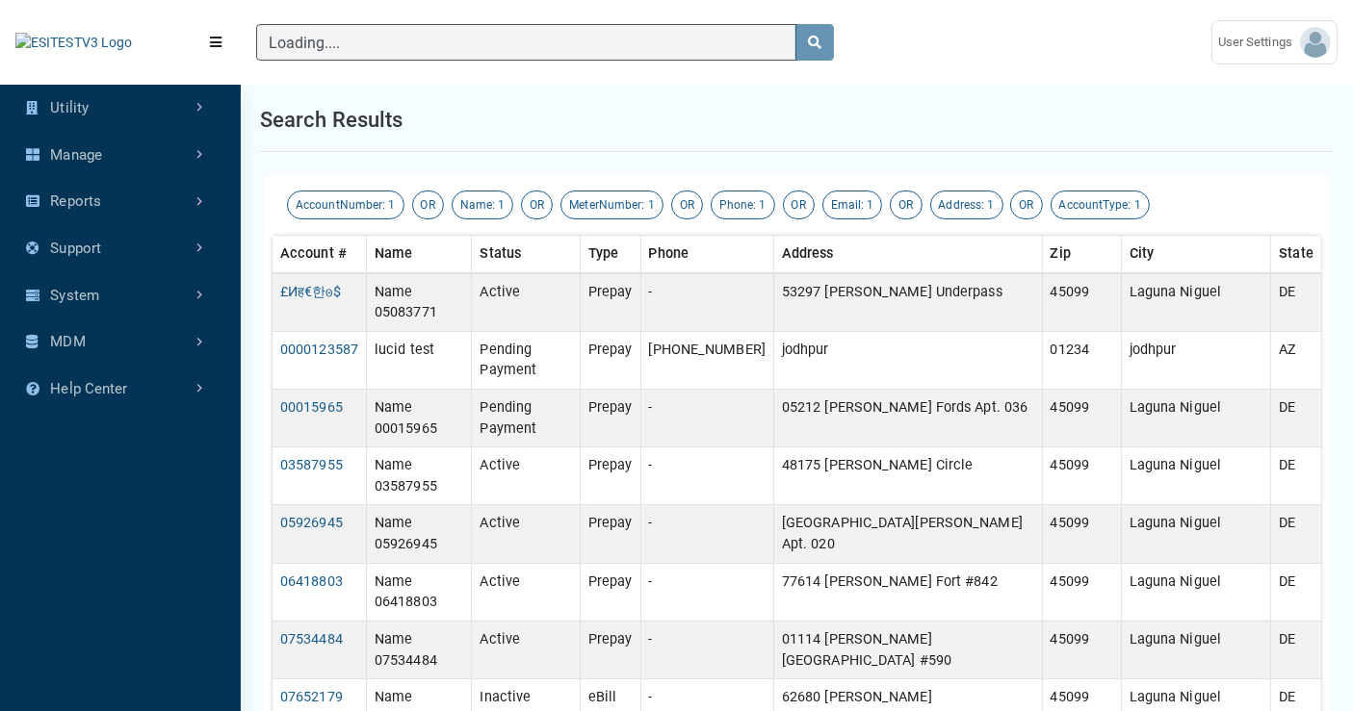
type input "1"
